Goal: Find specific page/section: Find specific page/section

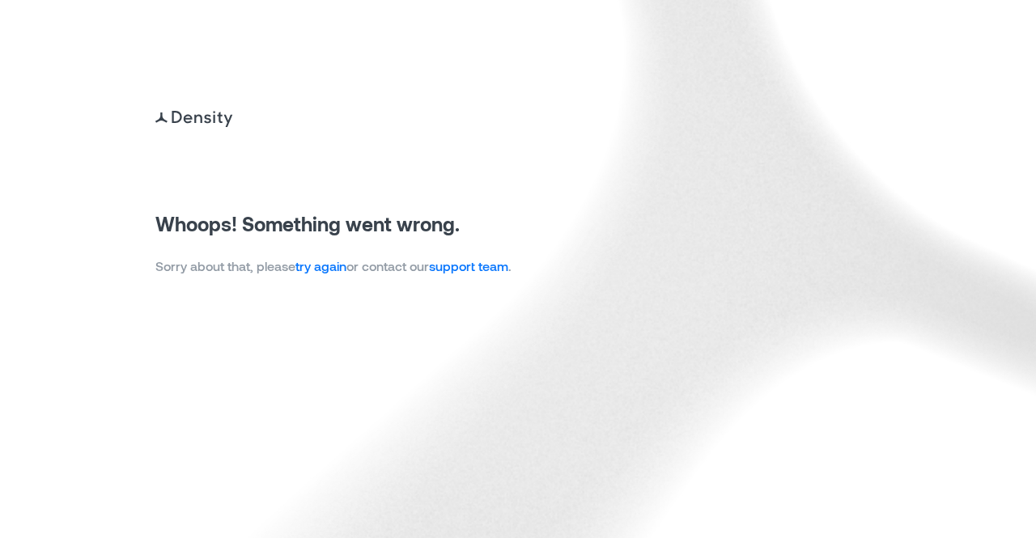
click at [332, 265] on link "try again" at bounding box center [320, 265] width 51 height 15
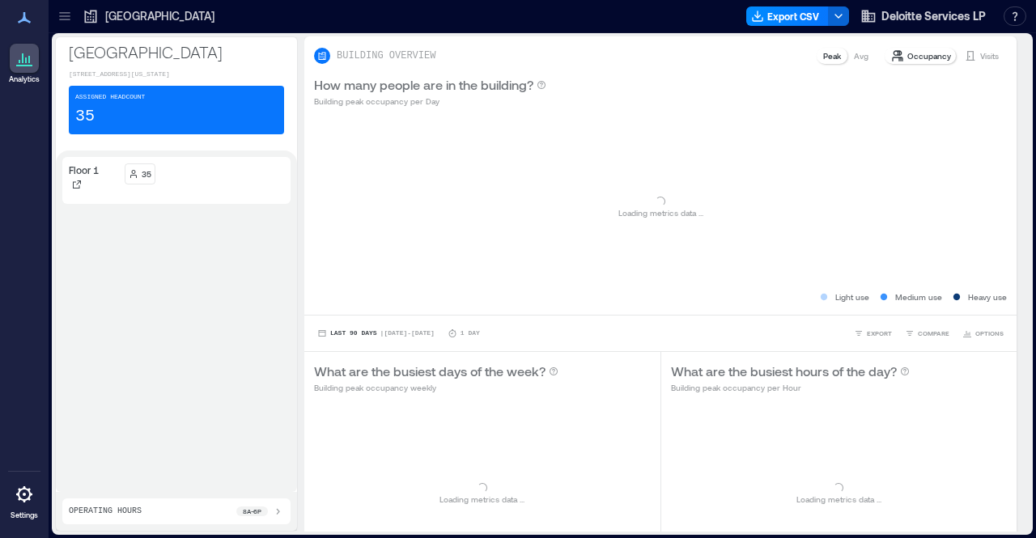
click at [70, 16] on icon at bounding box center [64, 16] width 11 height 2
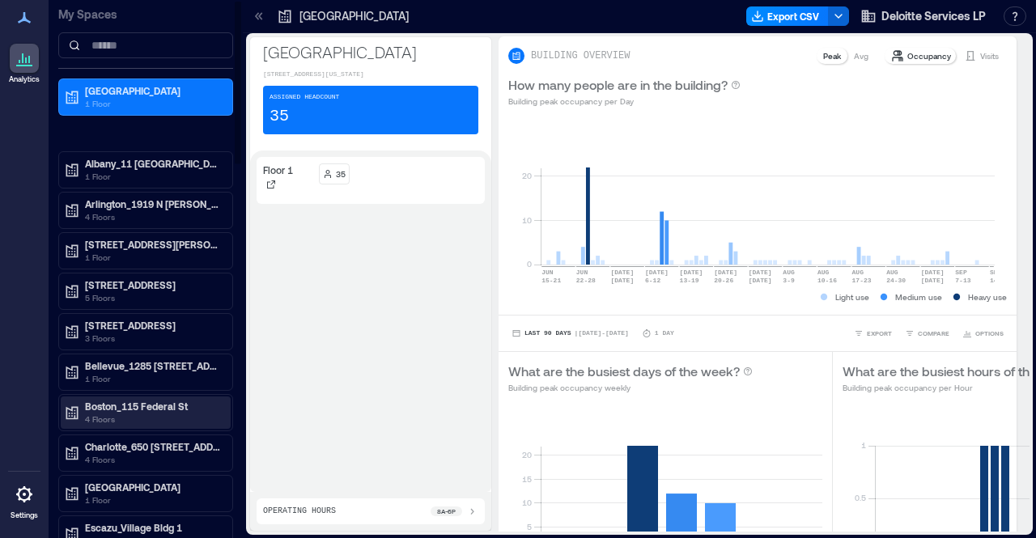
click at [157, 402] on p "Boston_115 Federal St" at bounding box center [153, 406] width 136 height 13
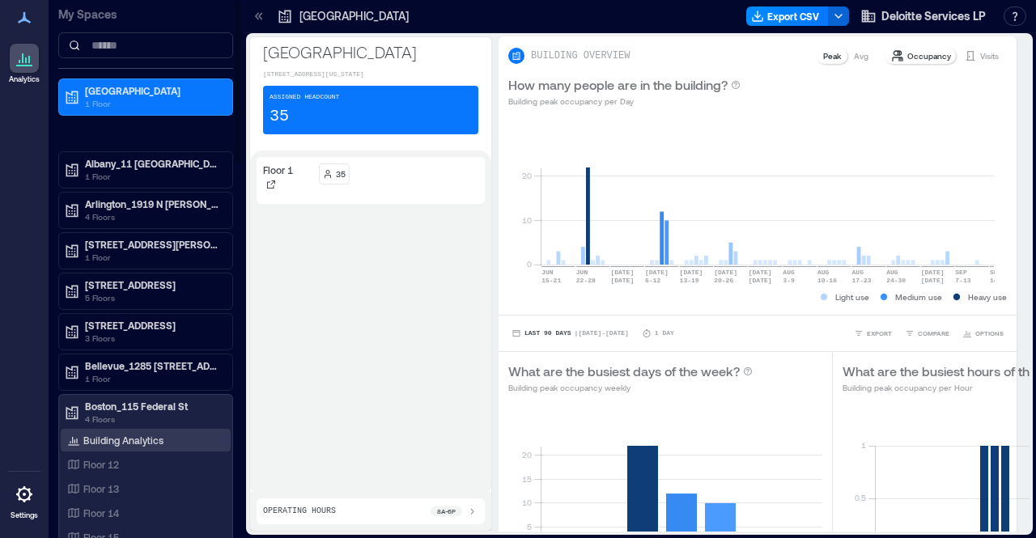
click at [119, 440] on p "Building Analytics" at bounding box center [123, 440] width 80 height 13
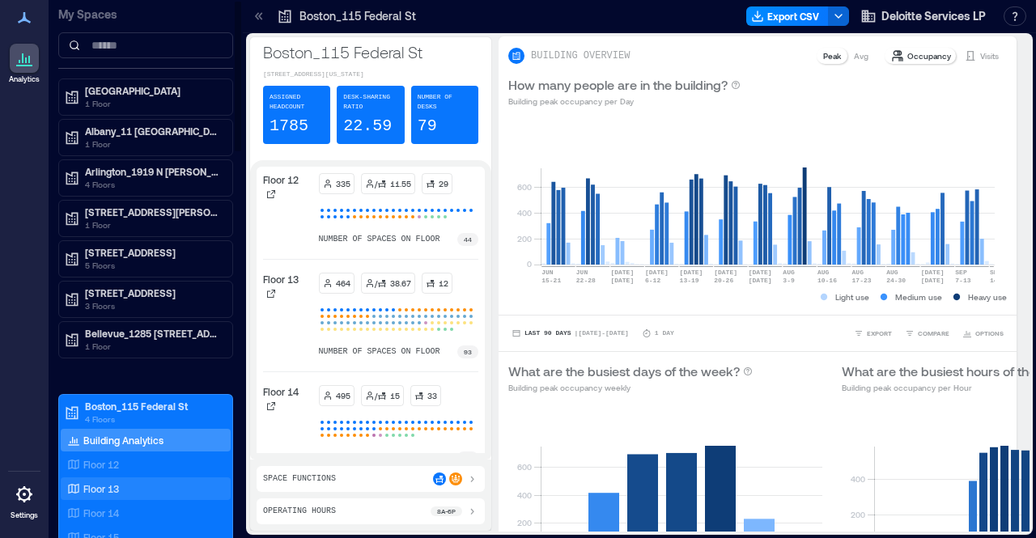
click at [111, 470] on div "Floor 12" at bounding box center [146, 464] width 170 height 23
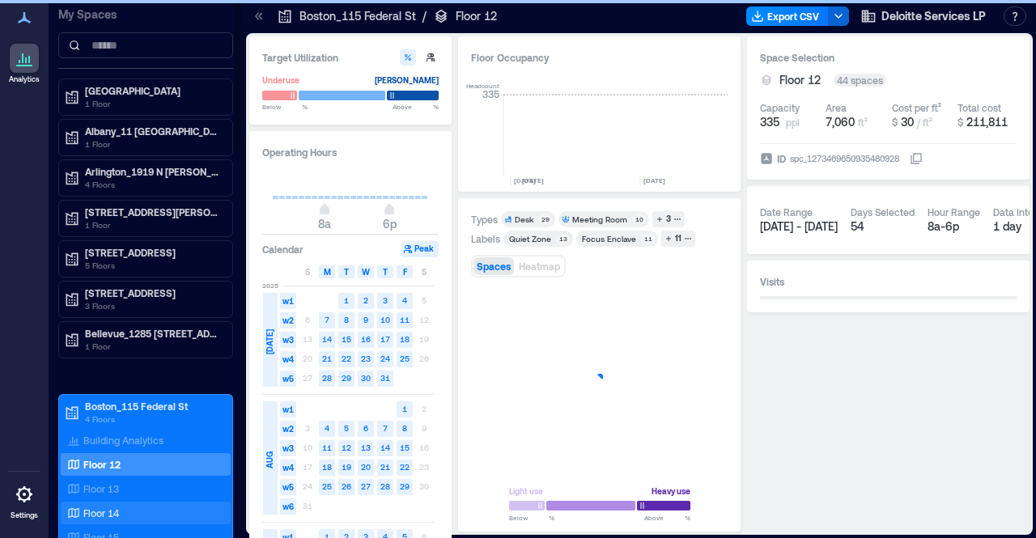
scroll to position [0, 1281]
click at [121, 505] on div "Floor 14" at bounding box center [142, 513] width 157 height 16
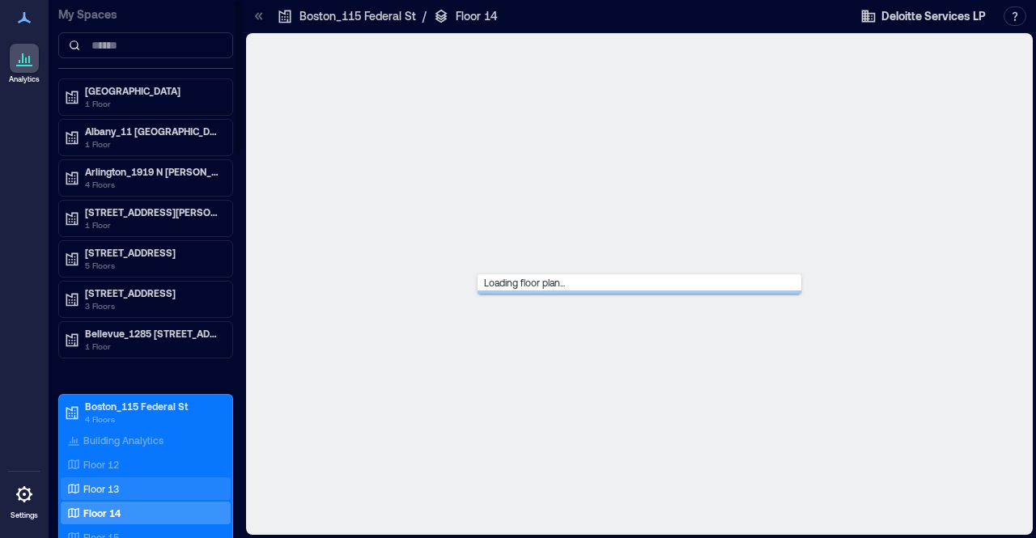
click at [129, 482] on div "Floor 13" at bounding box center [142, 489] width 157 height 16
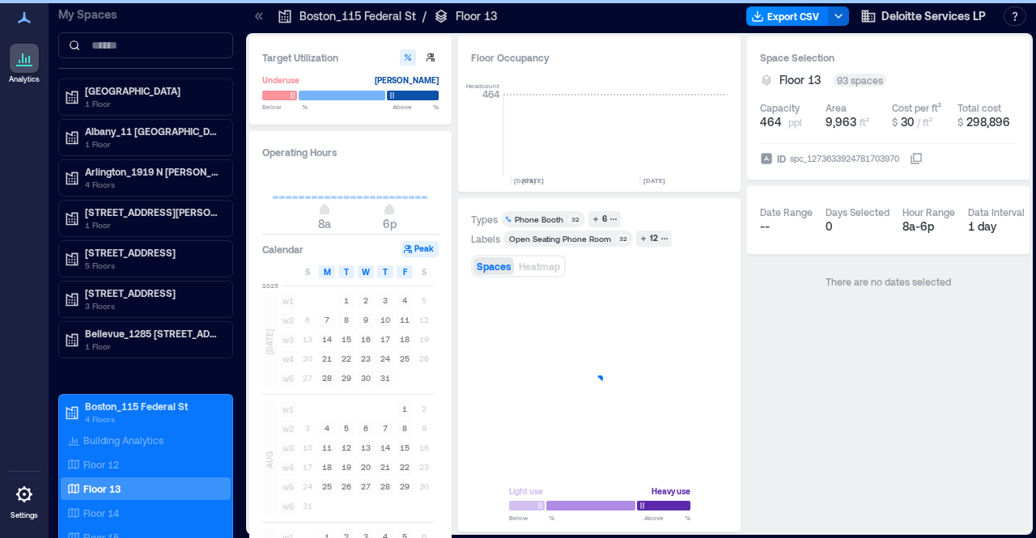
scroll to position [0, 1327]
click at [143, 505] on div "Floor 14" at bounding box center [142, 513] width 157 height 16
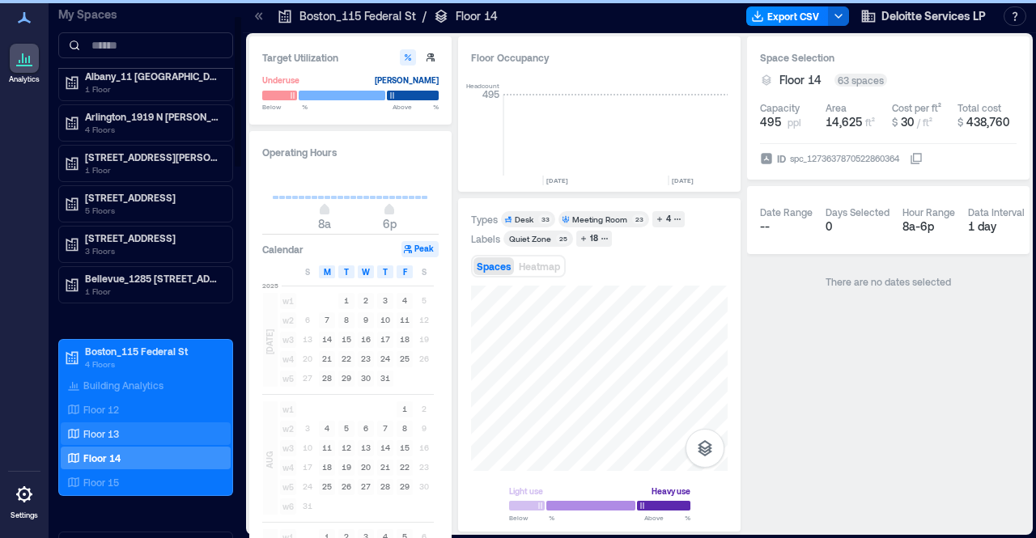
scroll to position [81, 0]
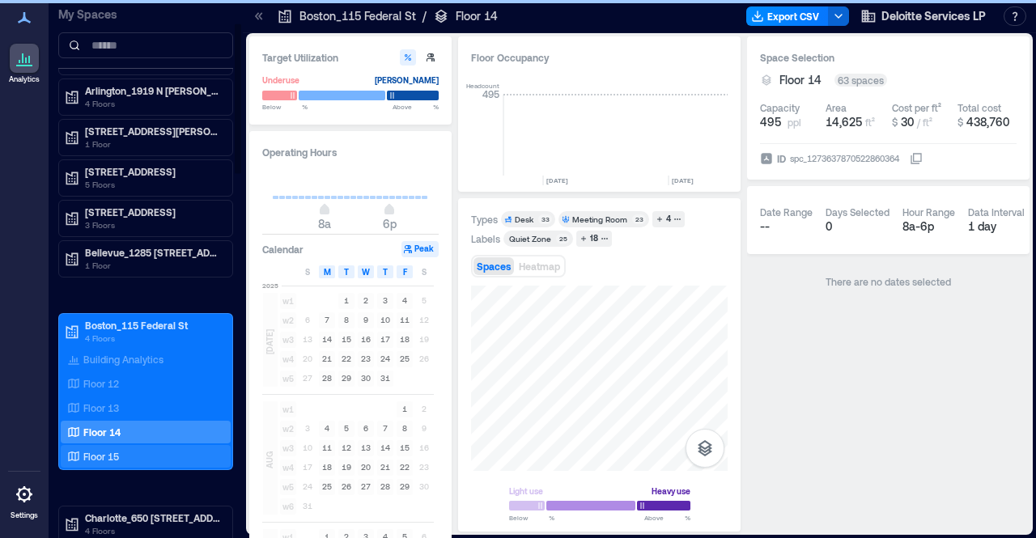
click at [133, 449] on div "Floor 15" at bounding box center [142, 456] width 157 height 16
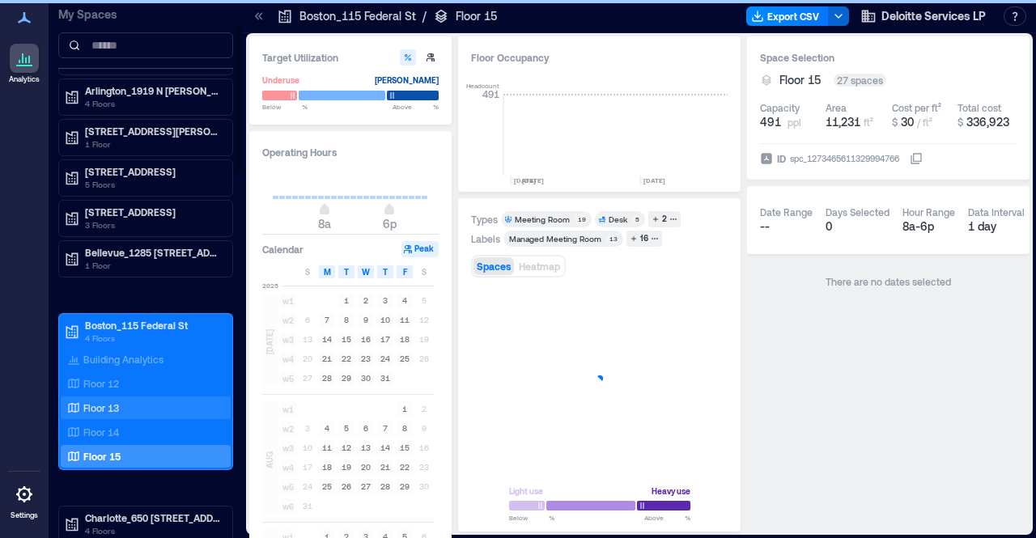
scroll to position [0, 1327]
click at [130, 408] on div "Floor 13" at bounding box center [142, 408] width 157 height 16
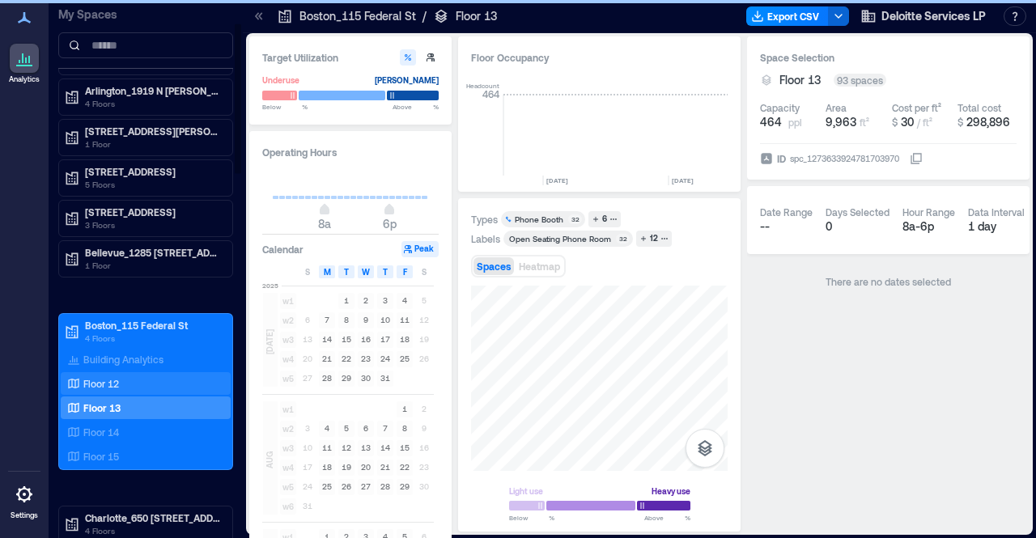
click at [117, 381] on p "Floor 12" at bounding box center [101, 383] width 36 height 13
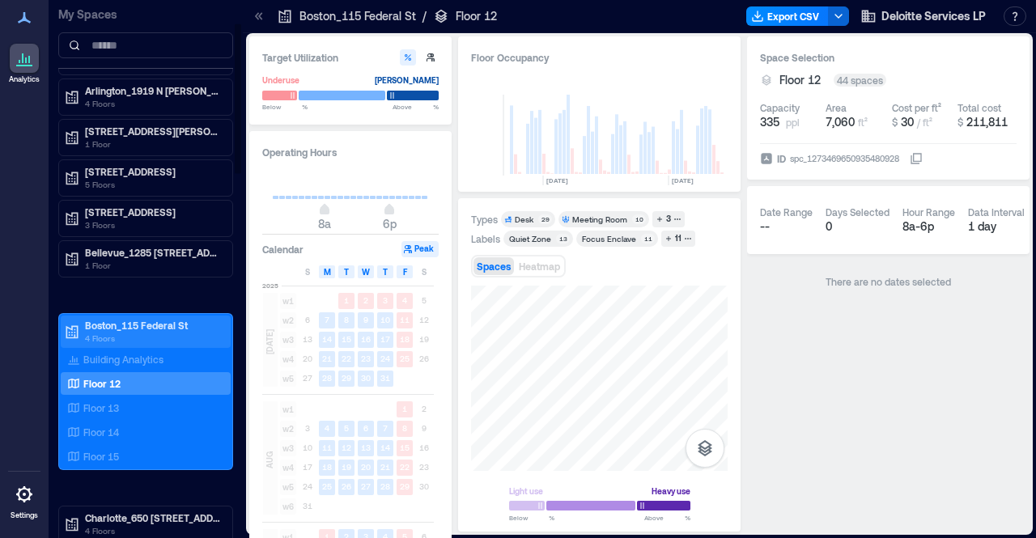
click at [107, 332] on p "4 Floors" at bounding box center [153, 338] width 136 height 13
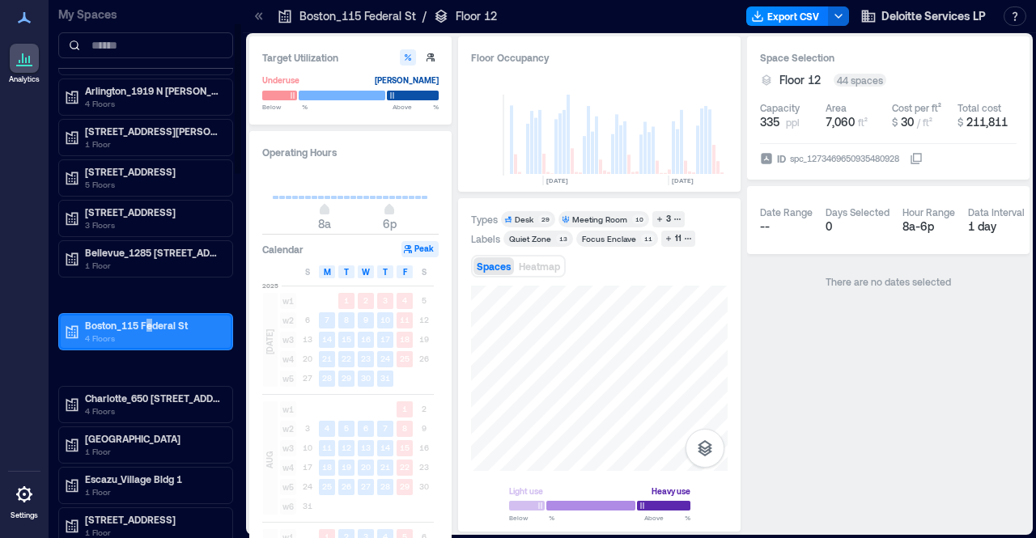
click at [150, 316] on div "Boston_115 Federal St 4 Floors" at bounding box center [146, 332] width 170 height 32
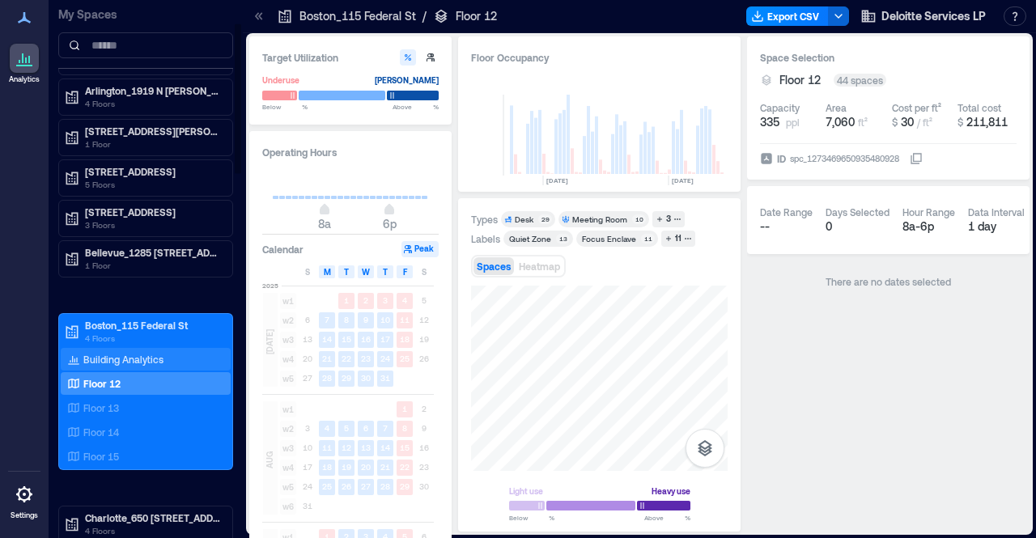
click at [123, 355] on p "Building Analytics" at bounding box center [123, 359] width 80 height 13
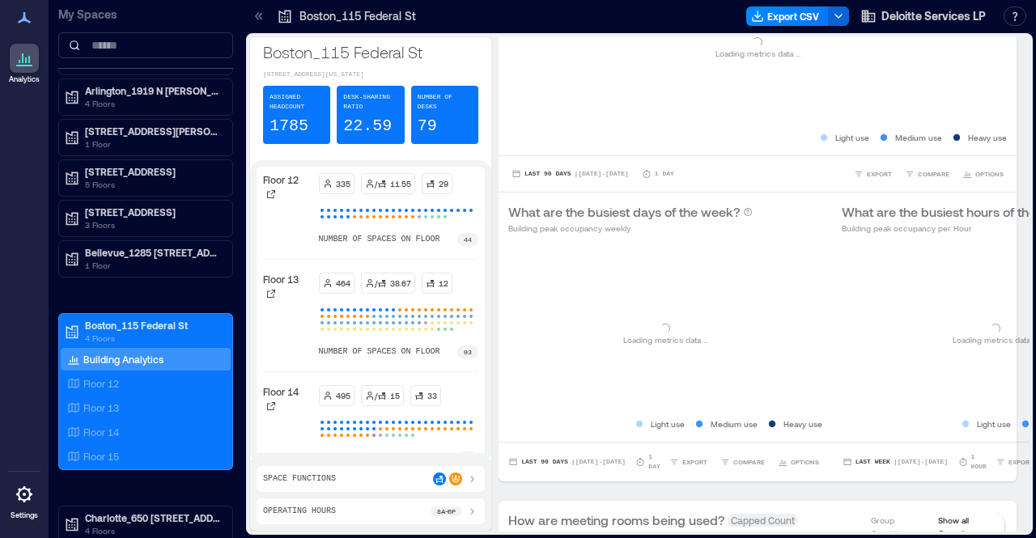
scroll to position [162, 0]
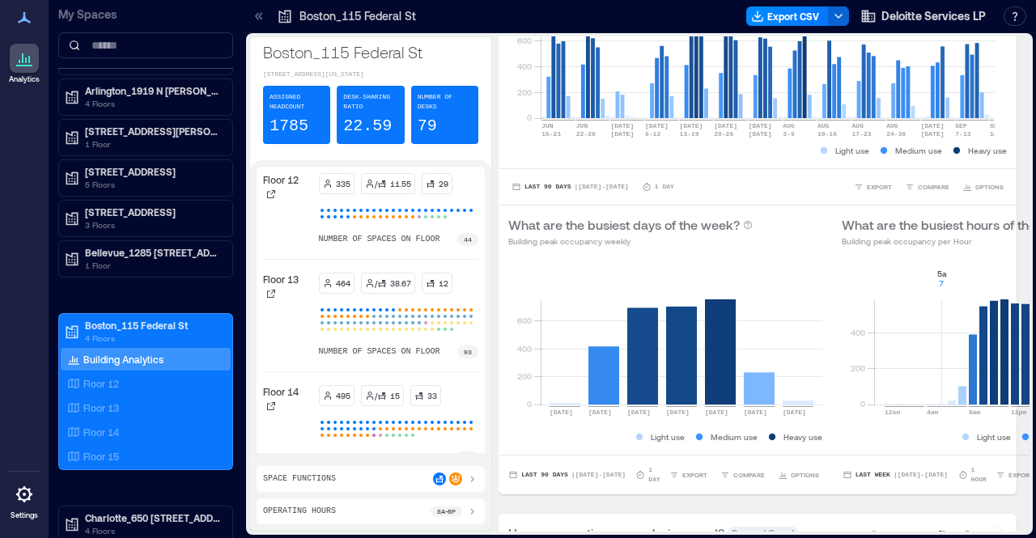
drag, startPoint x: 856, startPoint y: 360, endPoint x: 1035, endPoint y: 349, distance: 180.0
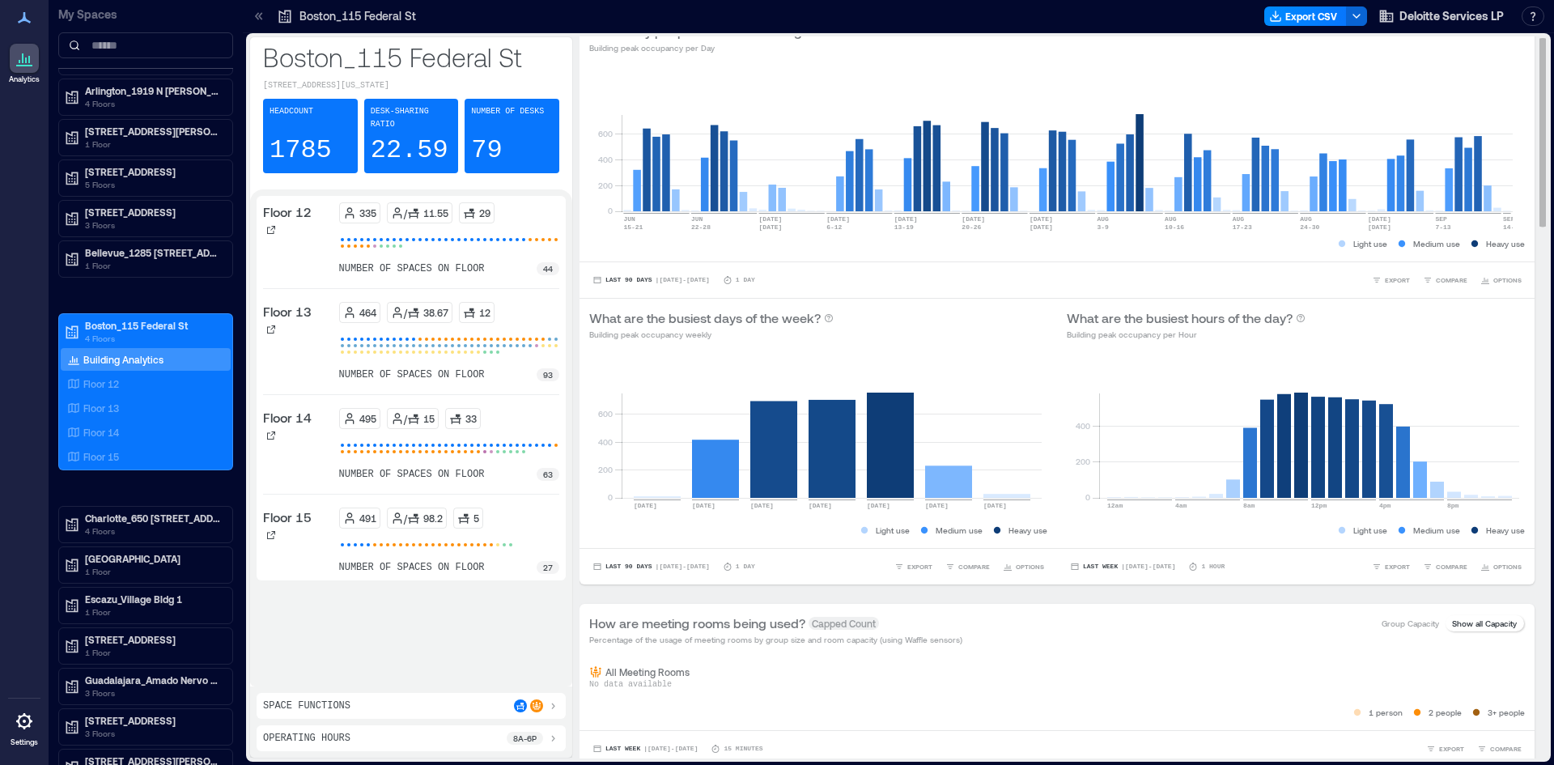
scroll to position [0, 0]
